Goal: Transaction & Acquisition: Purchase product/service

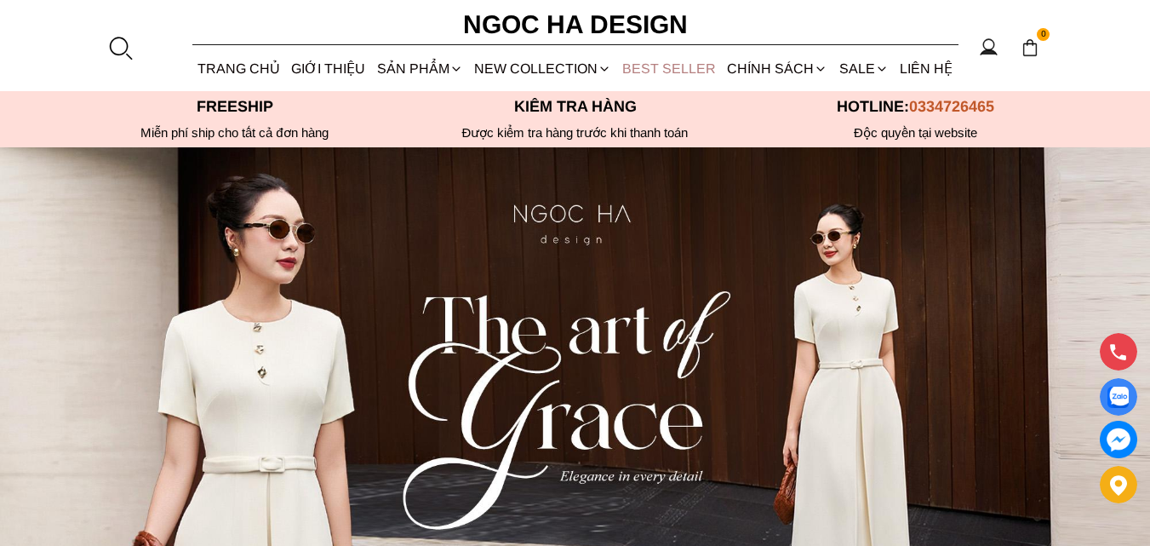
click at [667, 72] on link "BEST SELLER" at bounding box center [669, 68] width 105 height 45
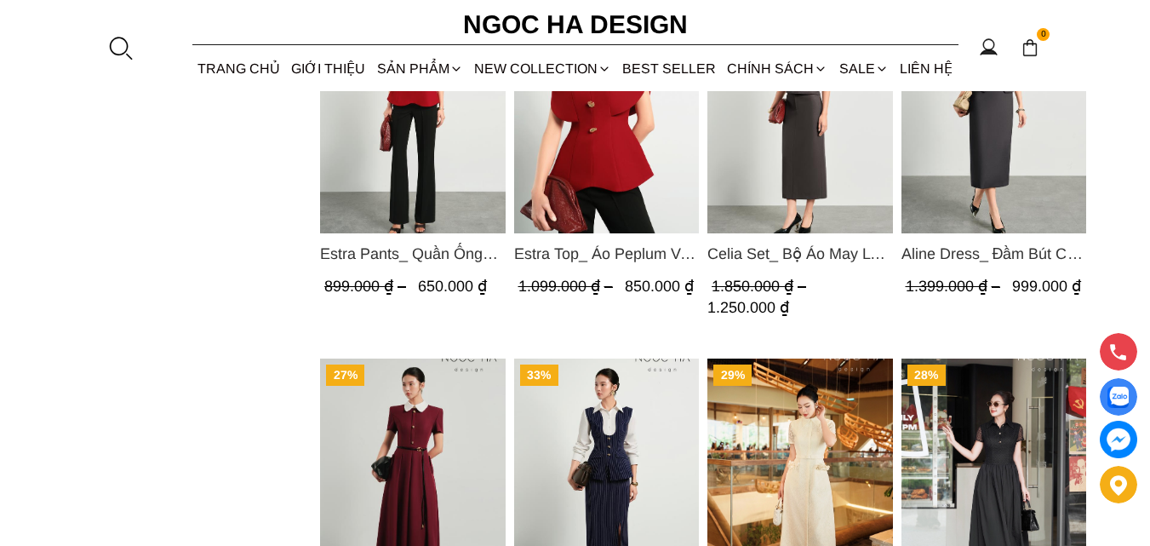
scroll to position [1873, 0]
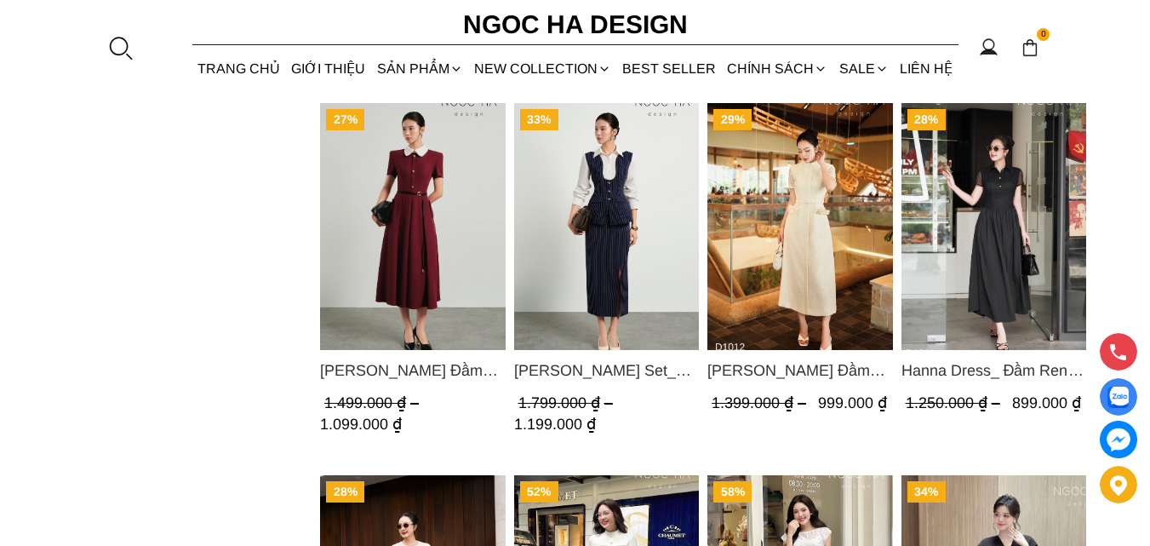
drag, startPoint x: 436, startPoint y: 366, endPoint x: 513, endPoint y: 395, distance: 82.7
click at [502, 395] on div "[PERSON_NAME] Đầm Xòe Màu Đỏ Mix Cổ Trằng D1013 1.499.000 ₫ 1.099.000 ₫ (0.0)" at bounding box center [413, 410] width 186 height 121
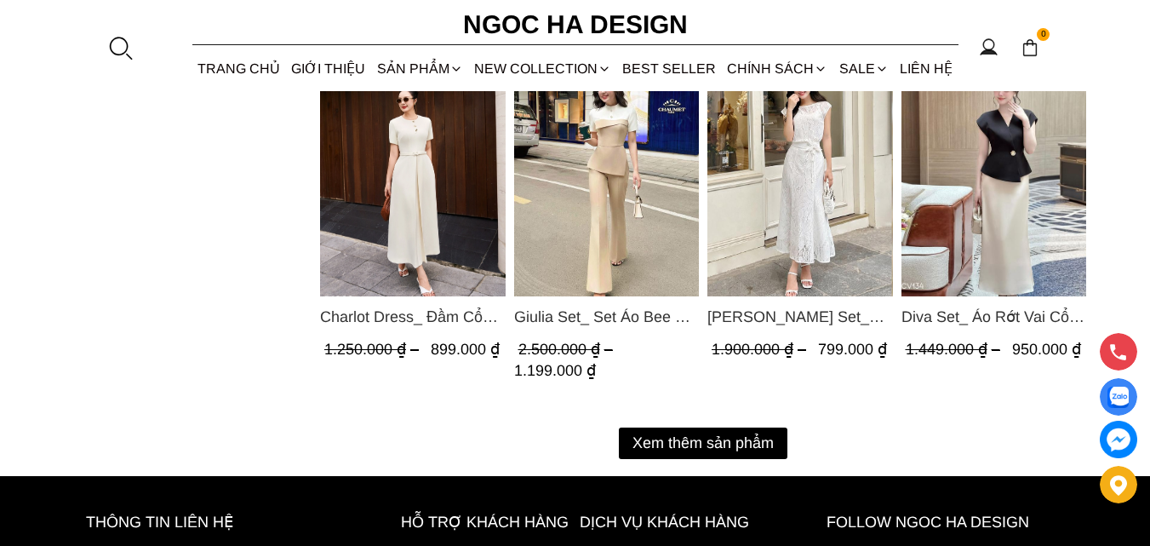
scroll to position [2556, 0]
